Goal: Task Accomplishment & Management: Use online tool/utility

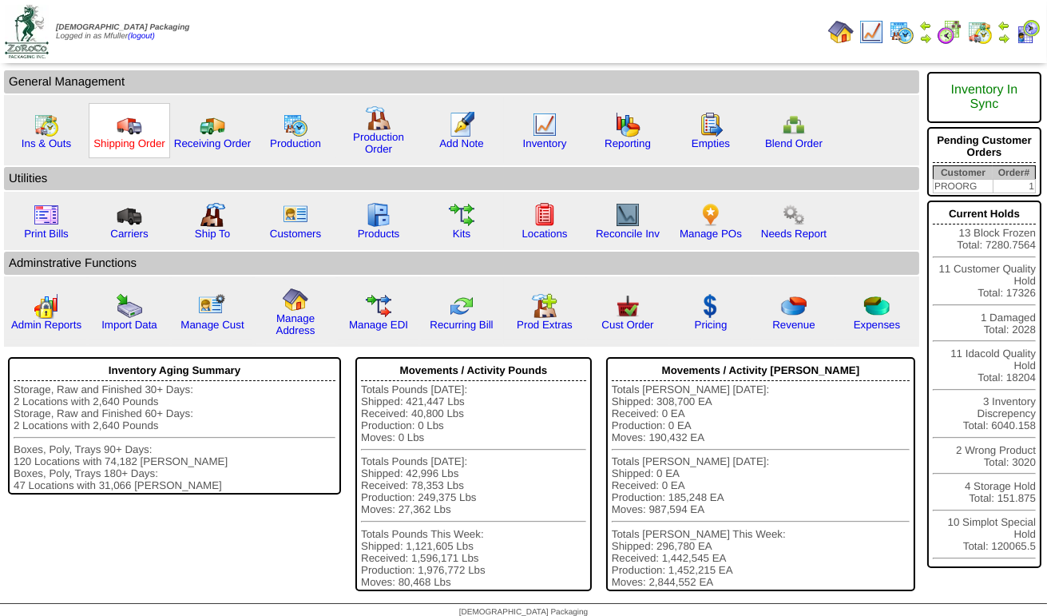
click at [133, 137] on link "Shipping Order" at bounding box center [129, 143] width 72 height 12
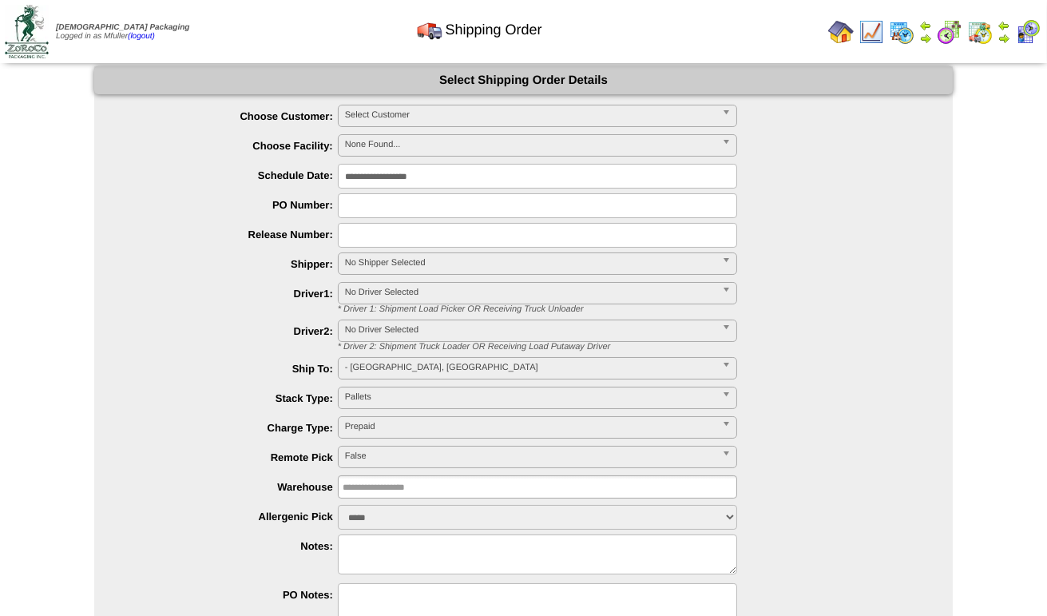
click at [1008, 32] on img at bounding box center [1004, 38] width 13 height 13
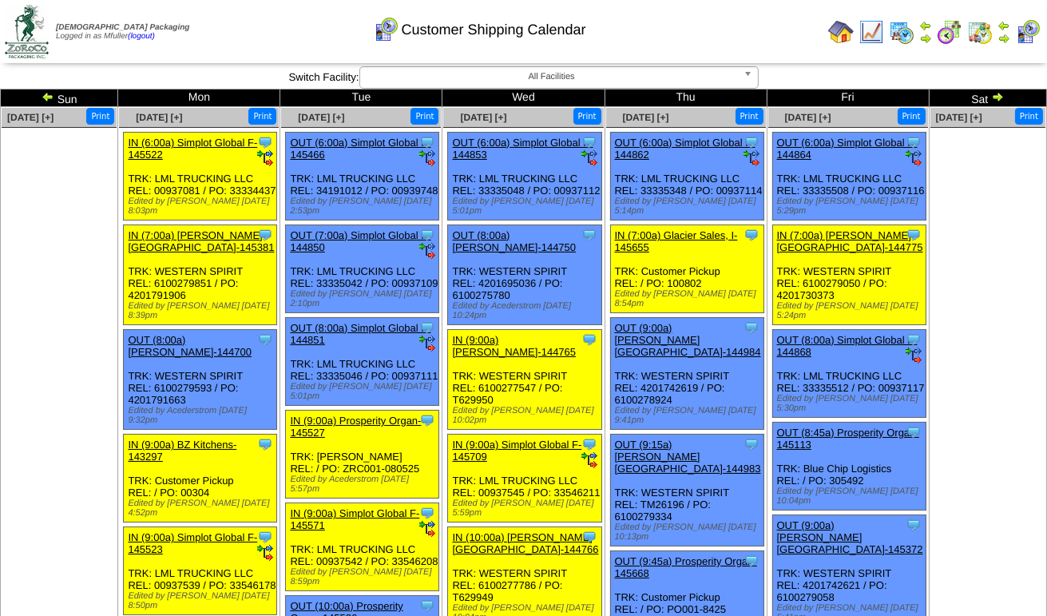
click at [991, 98] on img at bounding box center [997, 96] width 13 height 13
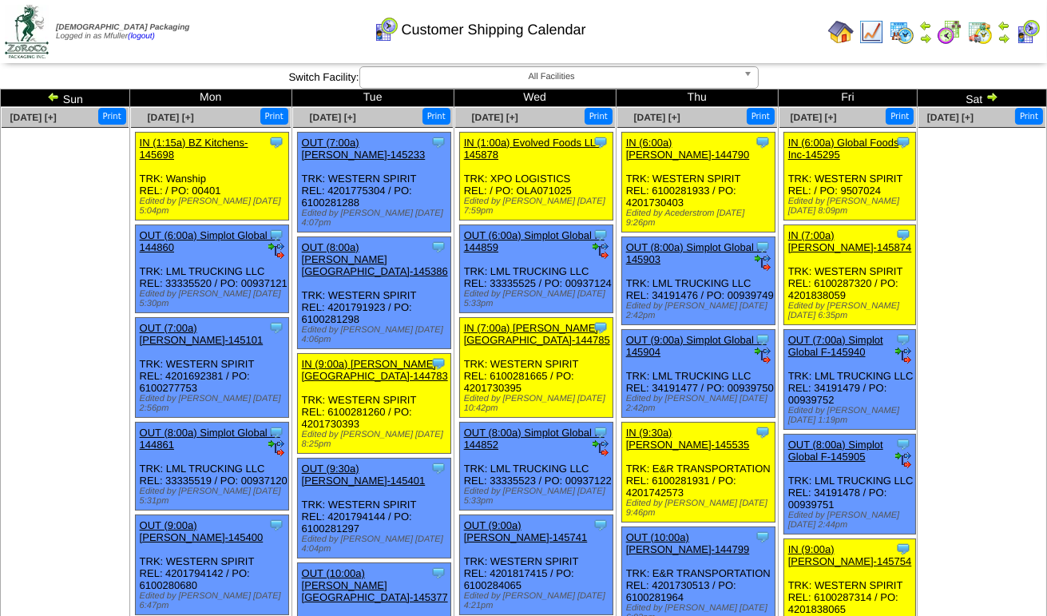
click at [986, 98] on img at bounding box center [992, 96] width 13 height 13
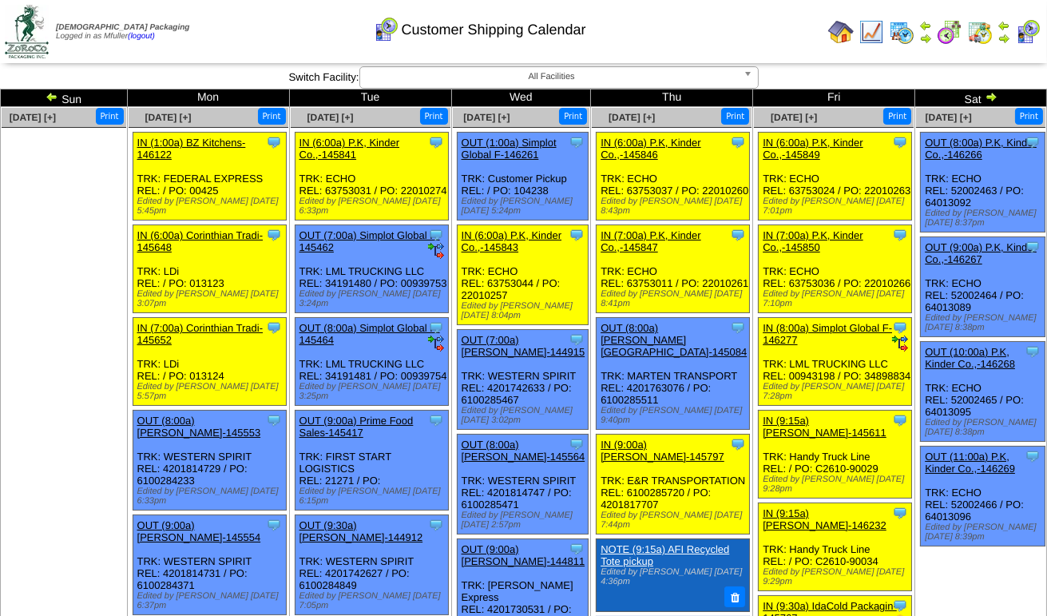
click at [985, 97] on img at bounding box center [991, 96] width 13 height 13
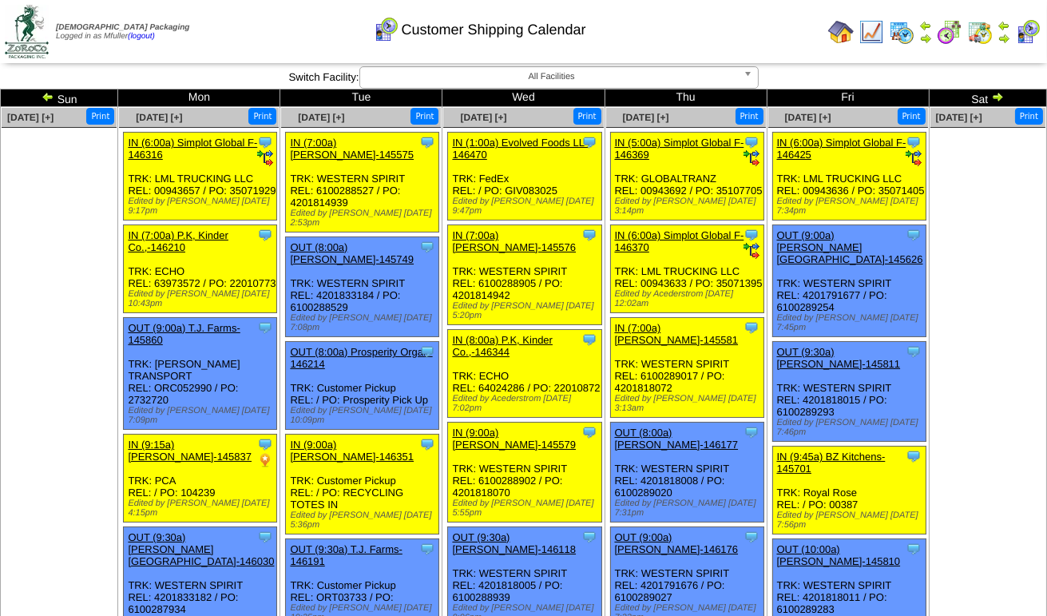
click at [991, 97] on img at bounding box center [997, 96] width 13 height 13
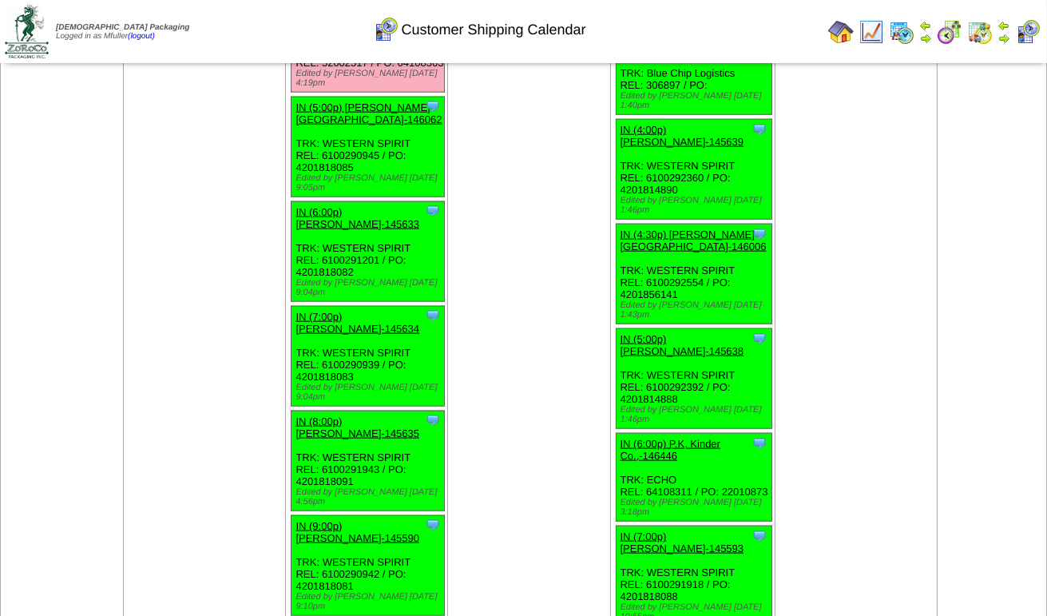
scroll to position [3195, 0]
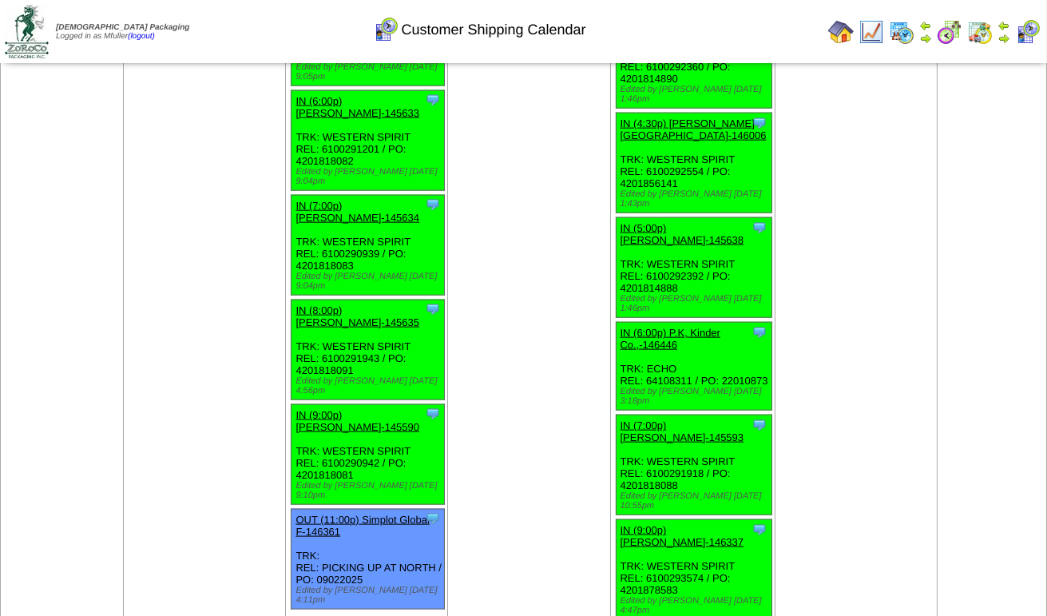
click at [367, 514] on link "OUT (11:00p) Simplot Global F-146361" at bounding box center [362, 526] width 133 height 24
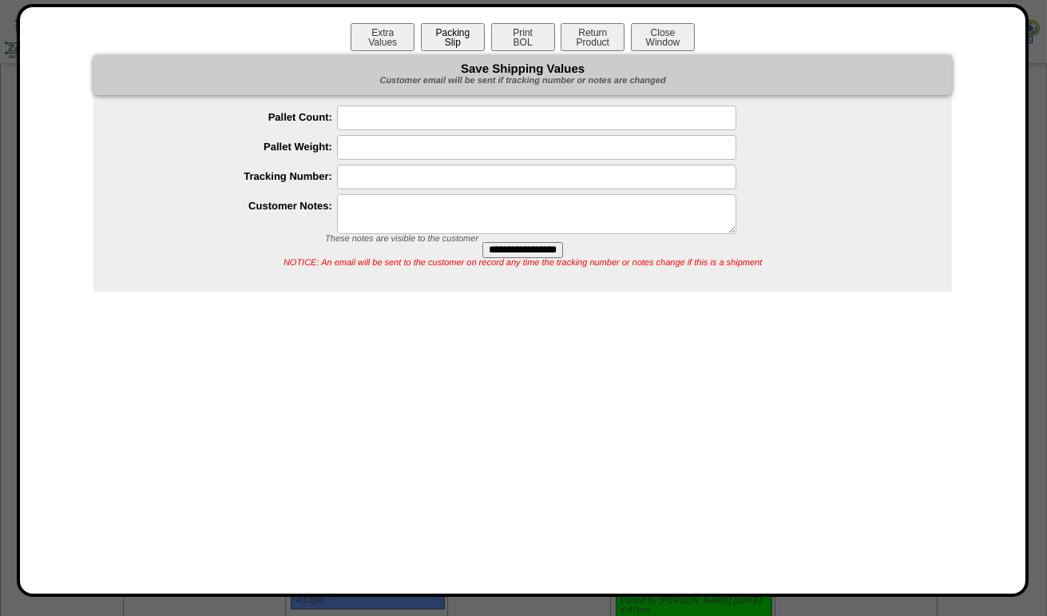
click at [454, 37] on button "Packing Slip" at bounding box center [453, 37] width 64 height 28
